Goal: Task Accomplishment & Management: Manage account settings

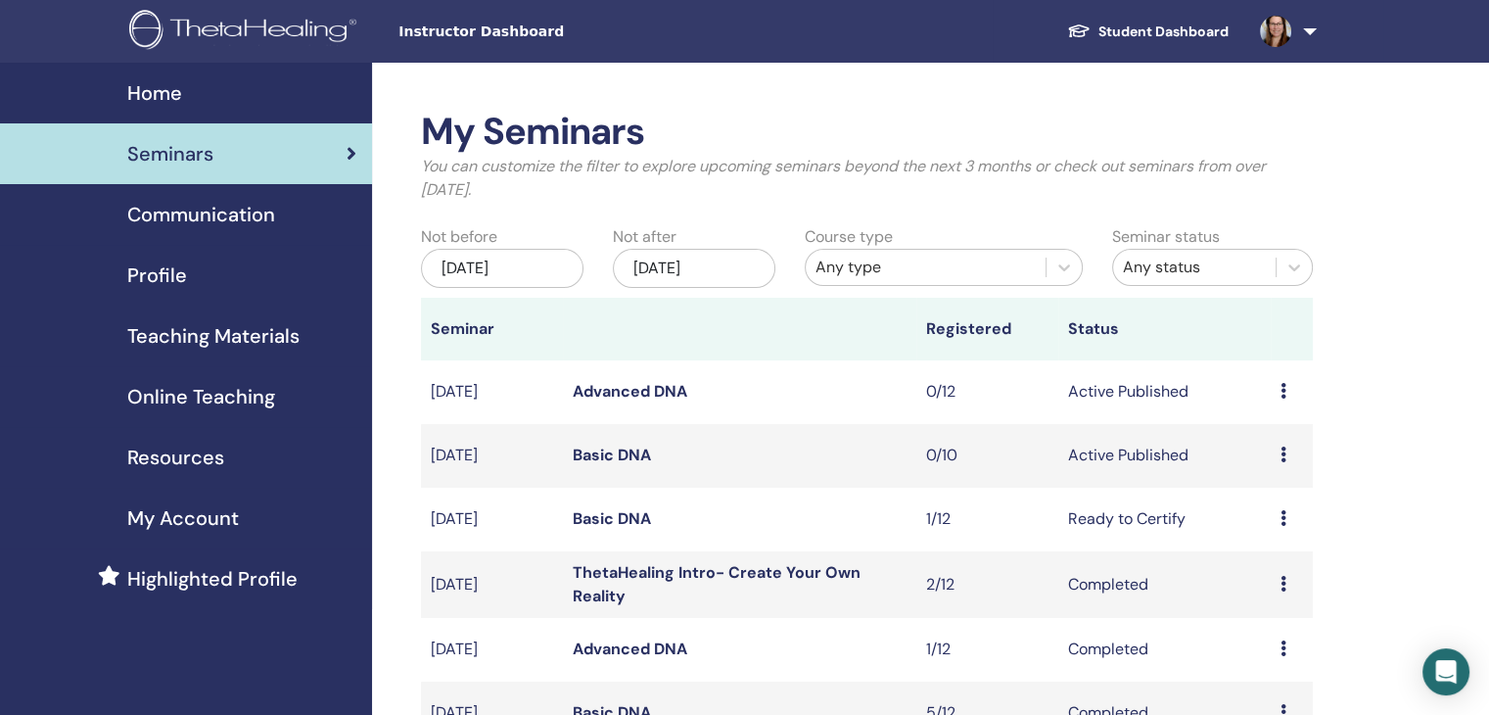
click at [186, 140] on span "Seminars" at bounding box center [170, 153] width 86 height 29
click at [636, 453] on link "Basic DNA" at bounding box center [612, 454] width 78 height 21
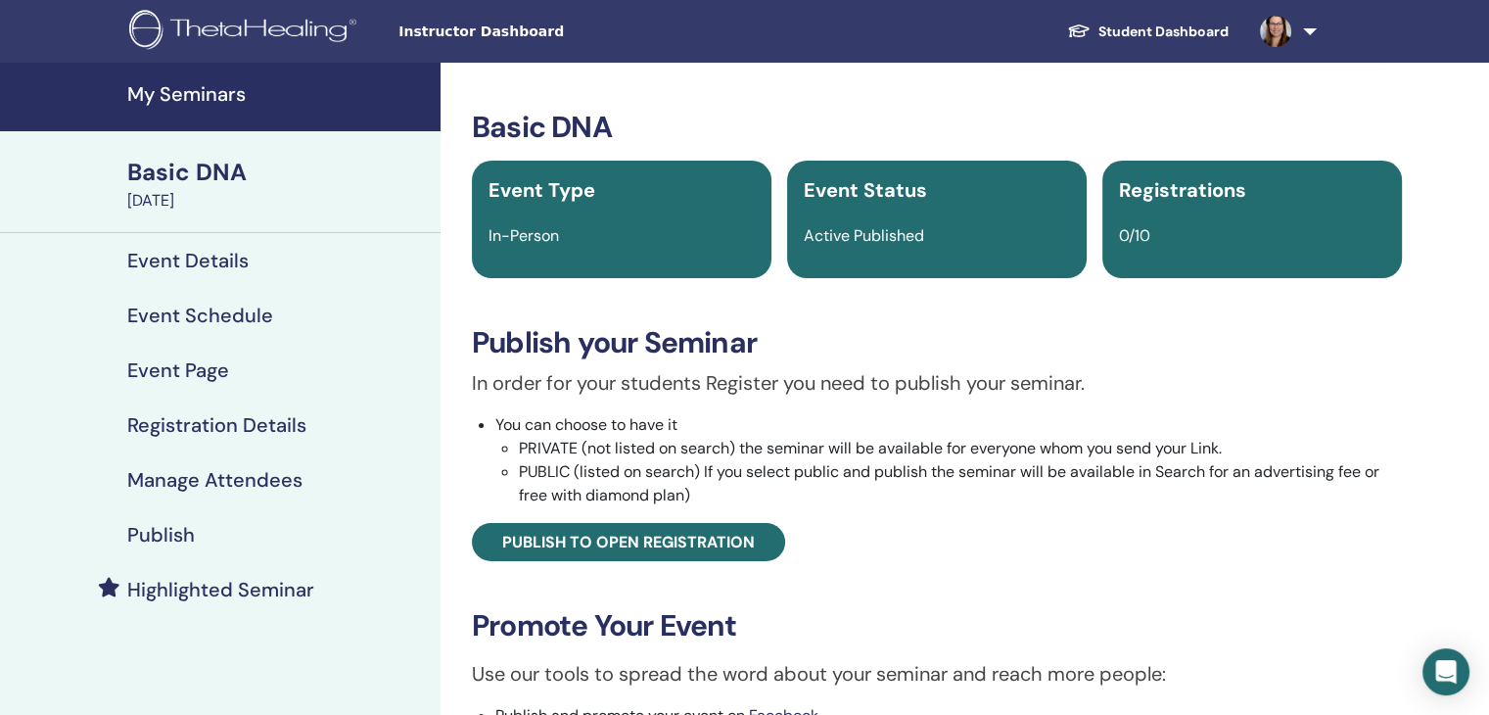
click at [196, 426] on h4 "Registration Details" at bounding box center [216, 424] width 179 height 23
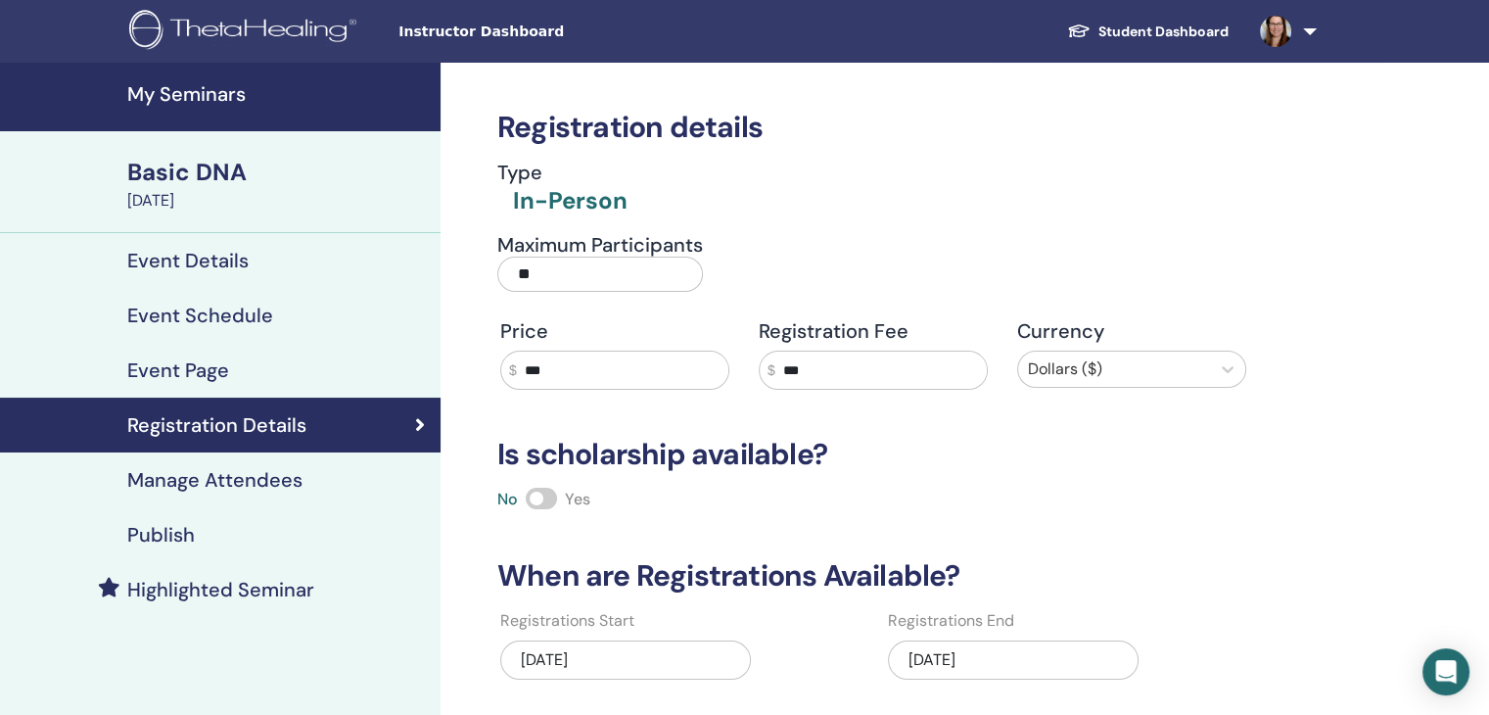
click at [208, 313] on h4 "Event Schedule" at bounding box center [200, 314] width 146 height 23
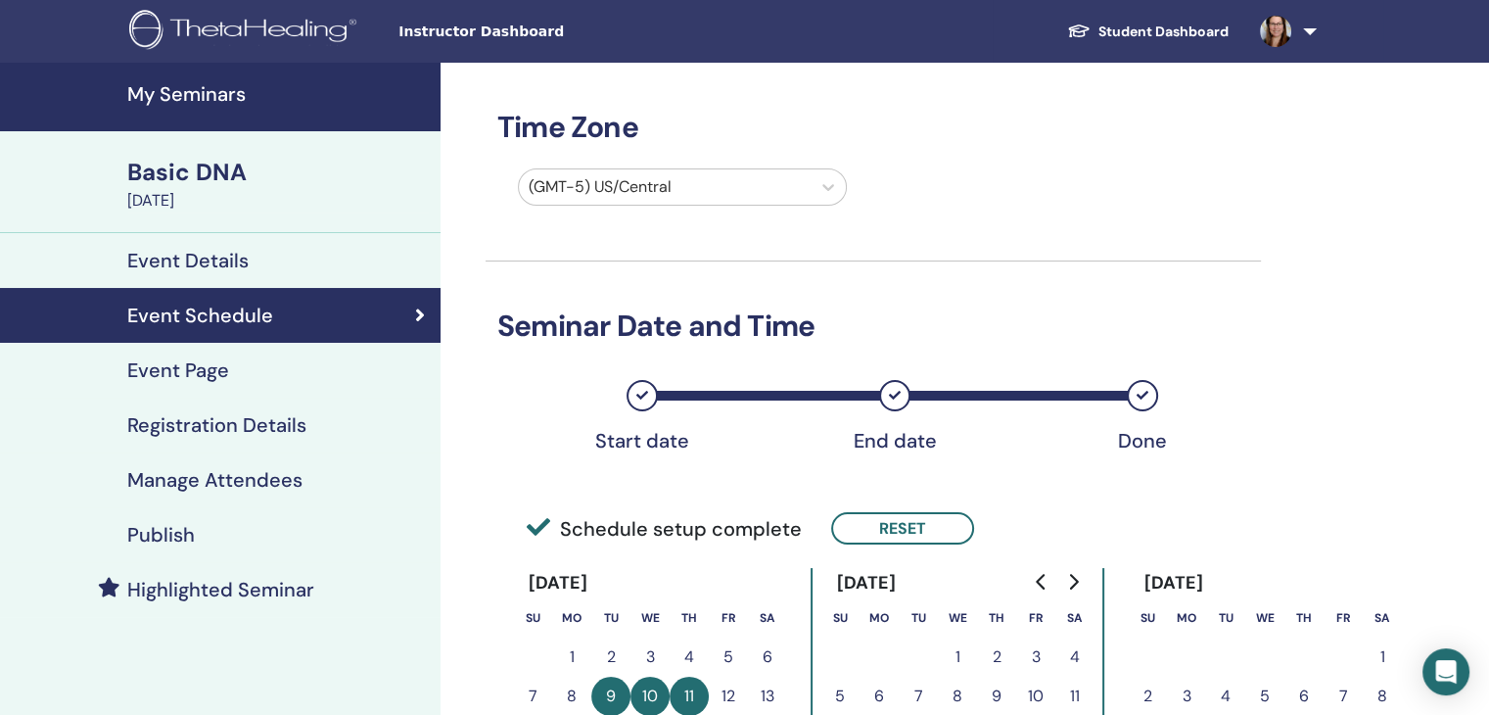
click at [215, 257] on h4 "Event Details" at bounding box center [187, 260] width 121 height 23
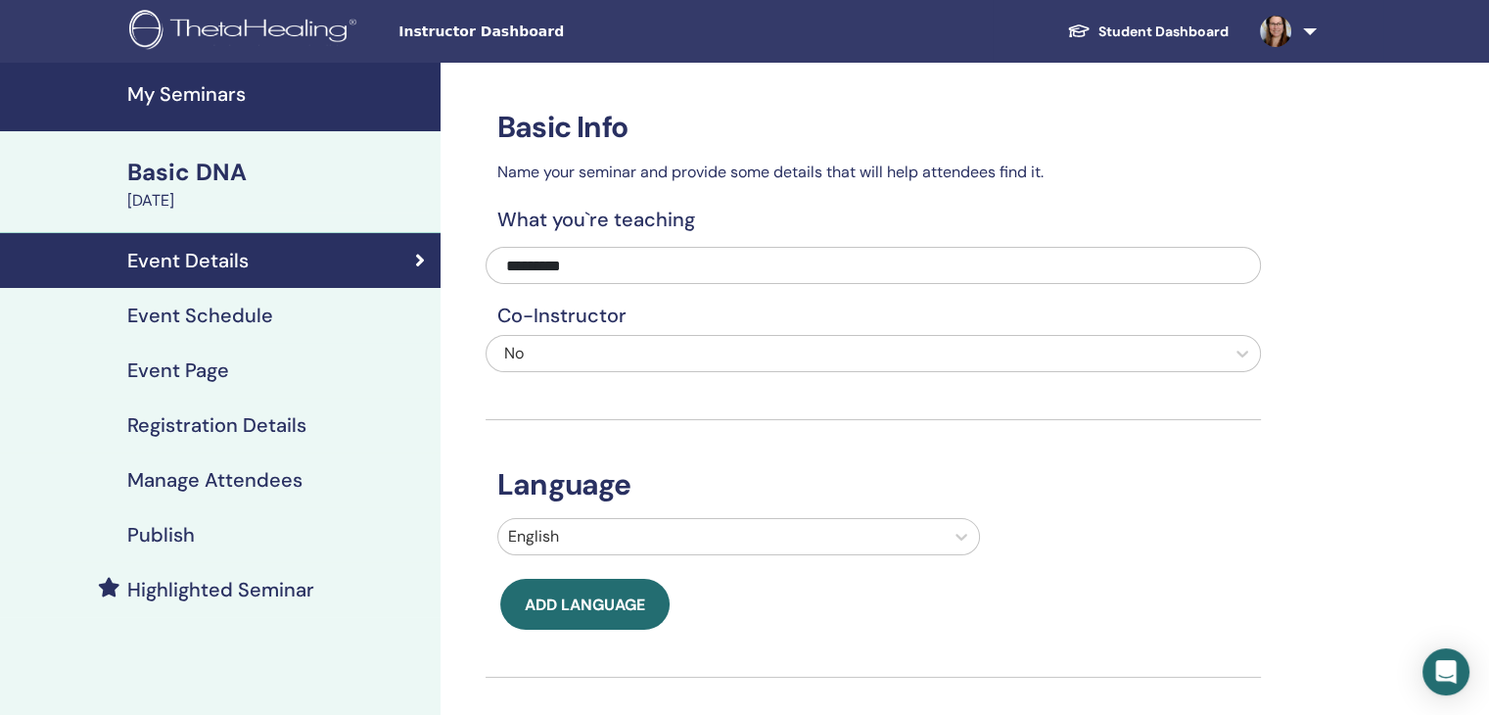
click at [192, 95] on h4 "My Seminars" at bounding box center [278, 93] width 302 height 23
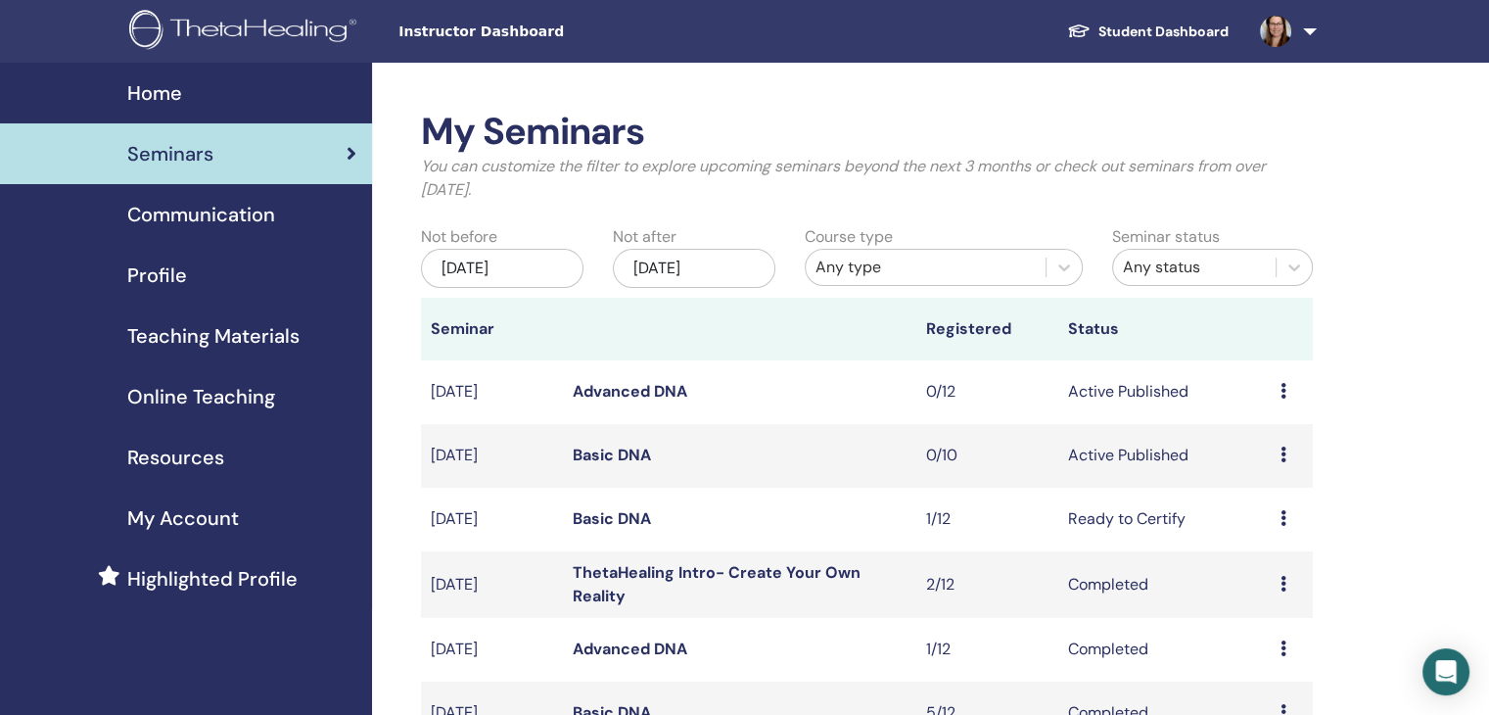
click at [1309, 26] on link at bounding box center [1284, 31] width 80 height 63
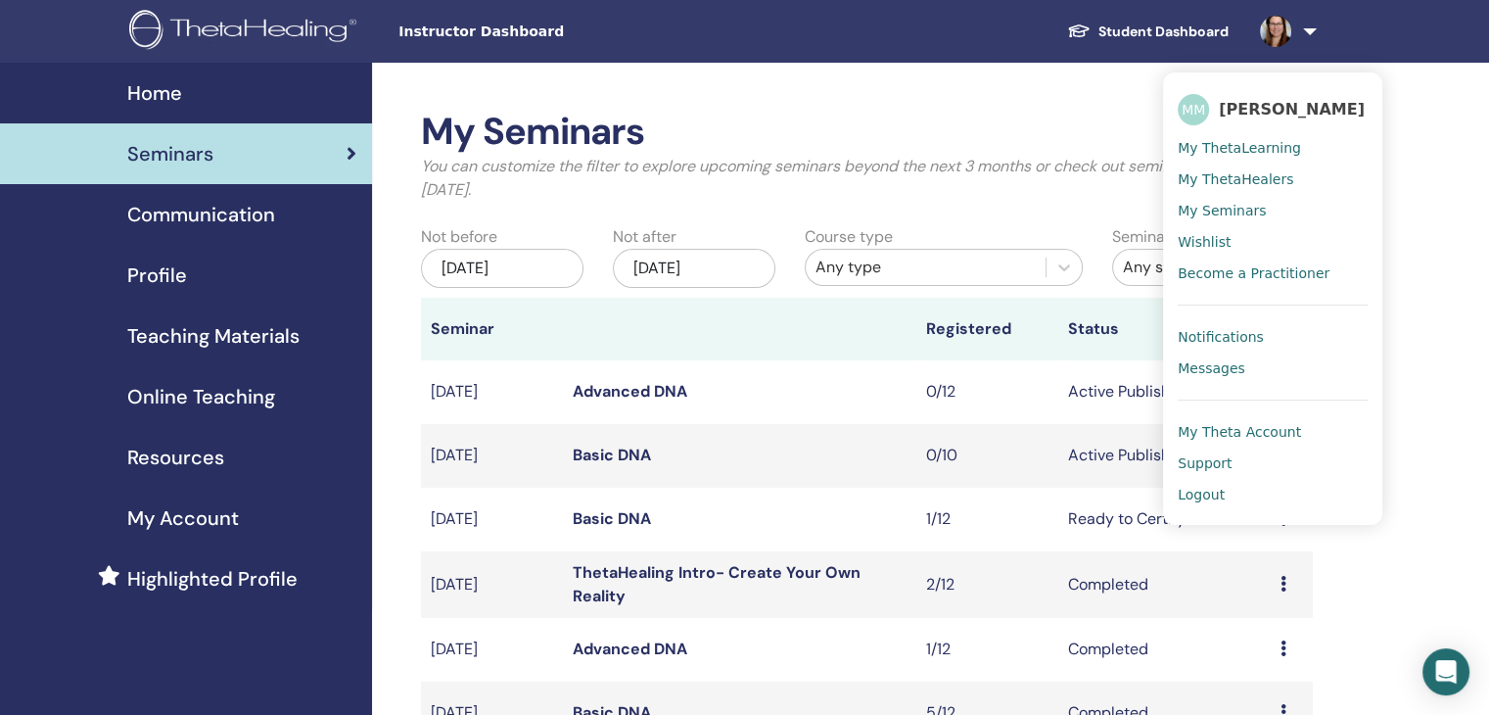
click at [1238, 338] on span "Notifications" at bounding box center [1221, 337] width 86 height 18
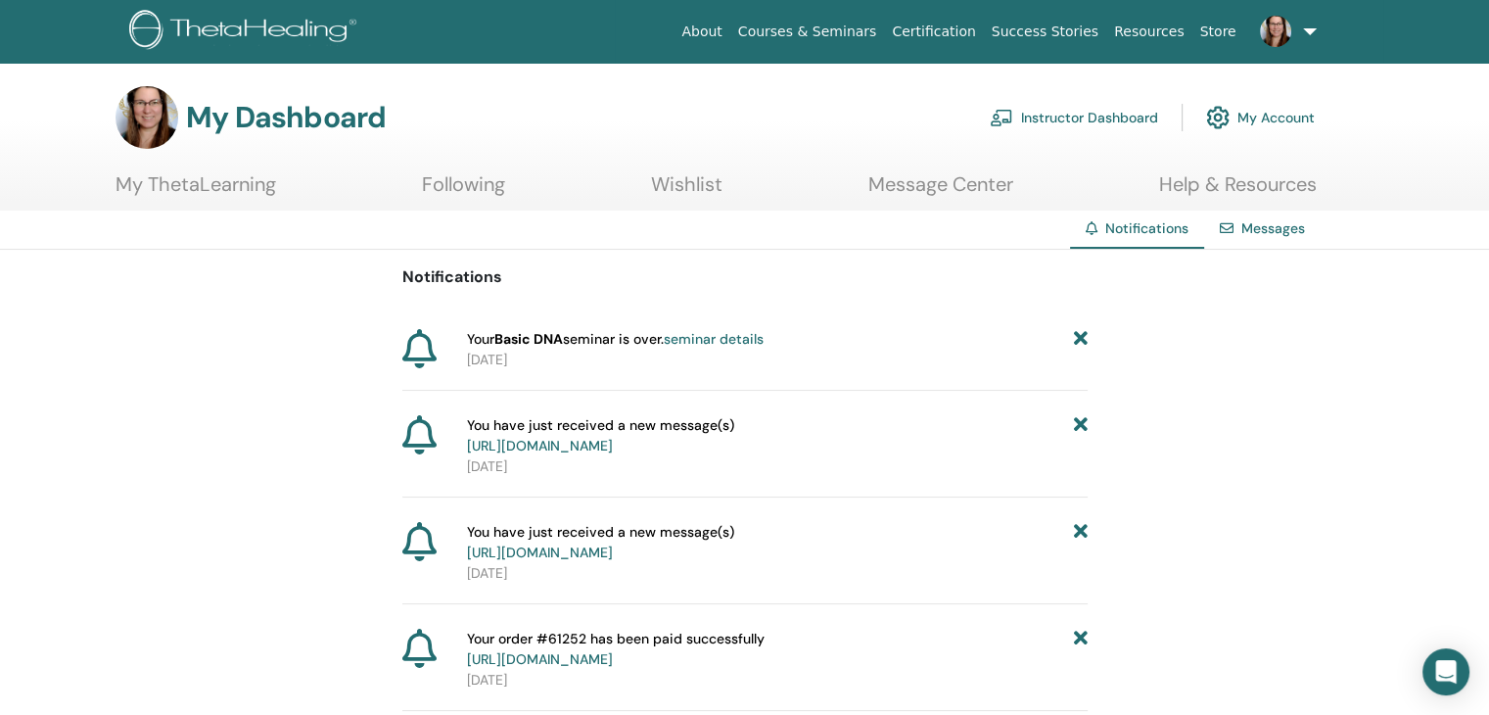
click at [1120, 116] on link "Instructor Dashboard" at bounding box center [1074, 117] width 168 height 43
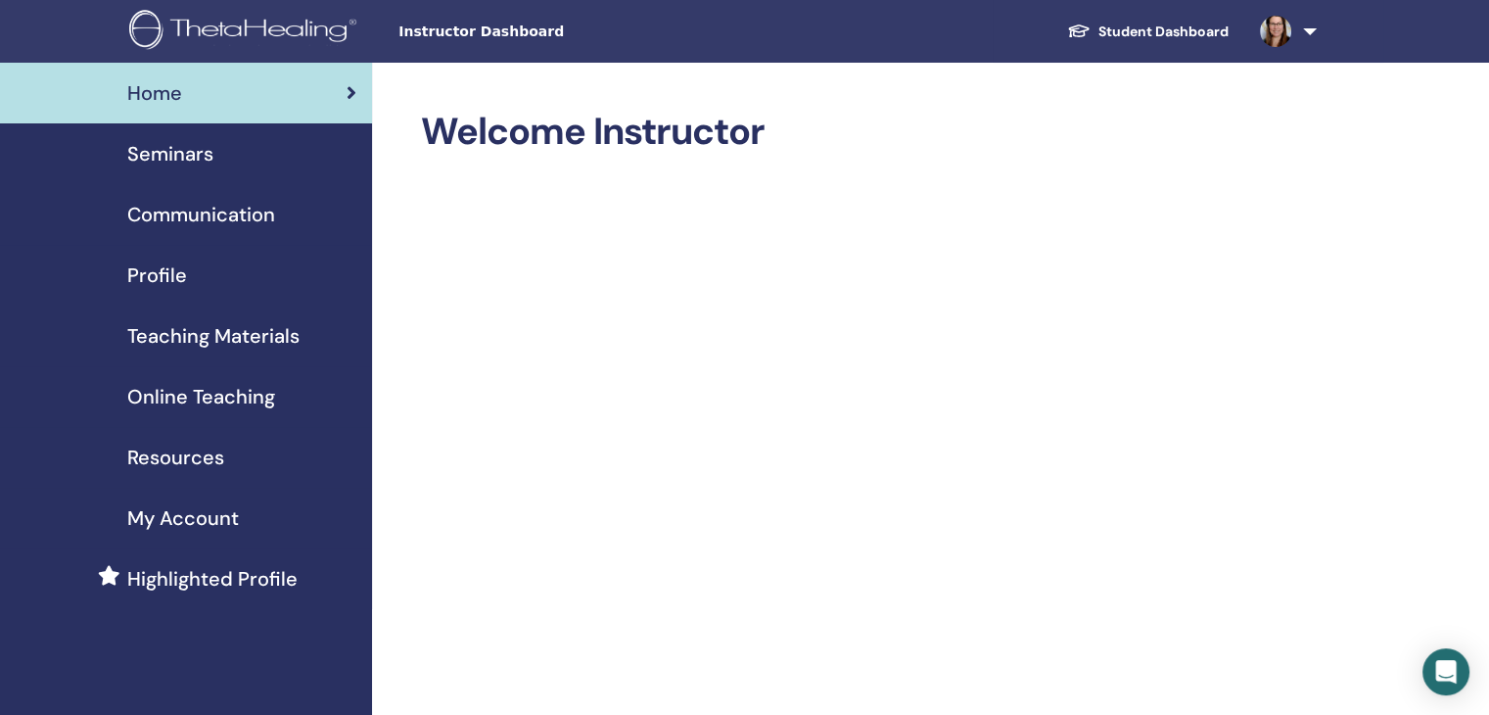
click at [164, 154] on span "Seminars" at bounding box center [170, 153] width 86 height 29
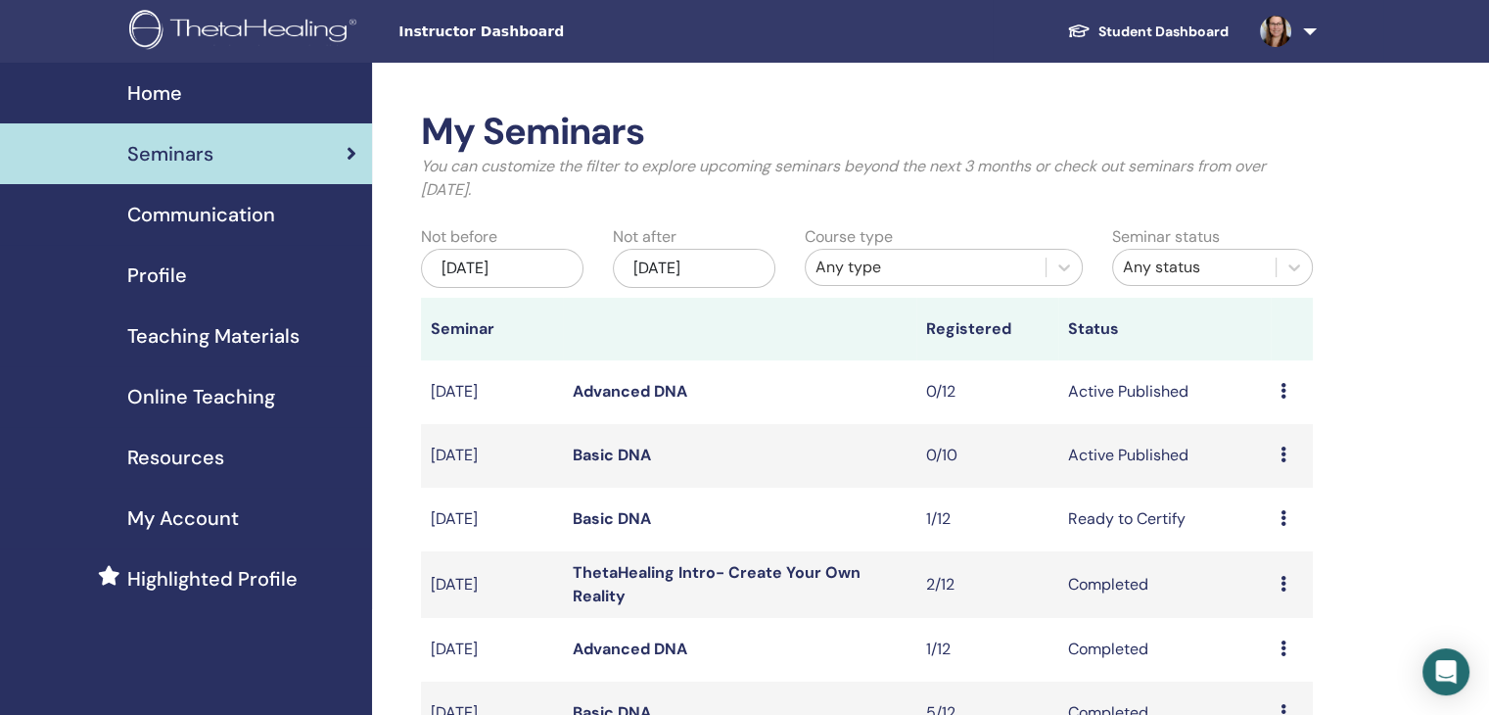
click at [204, 148] on span "Seminars" at bounding box center [170, 153] width 86 height 29
